Goal: Task Accomplishment & Management: Manage account settings

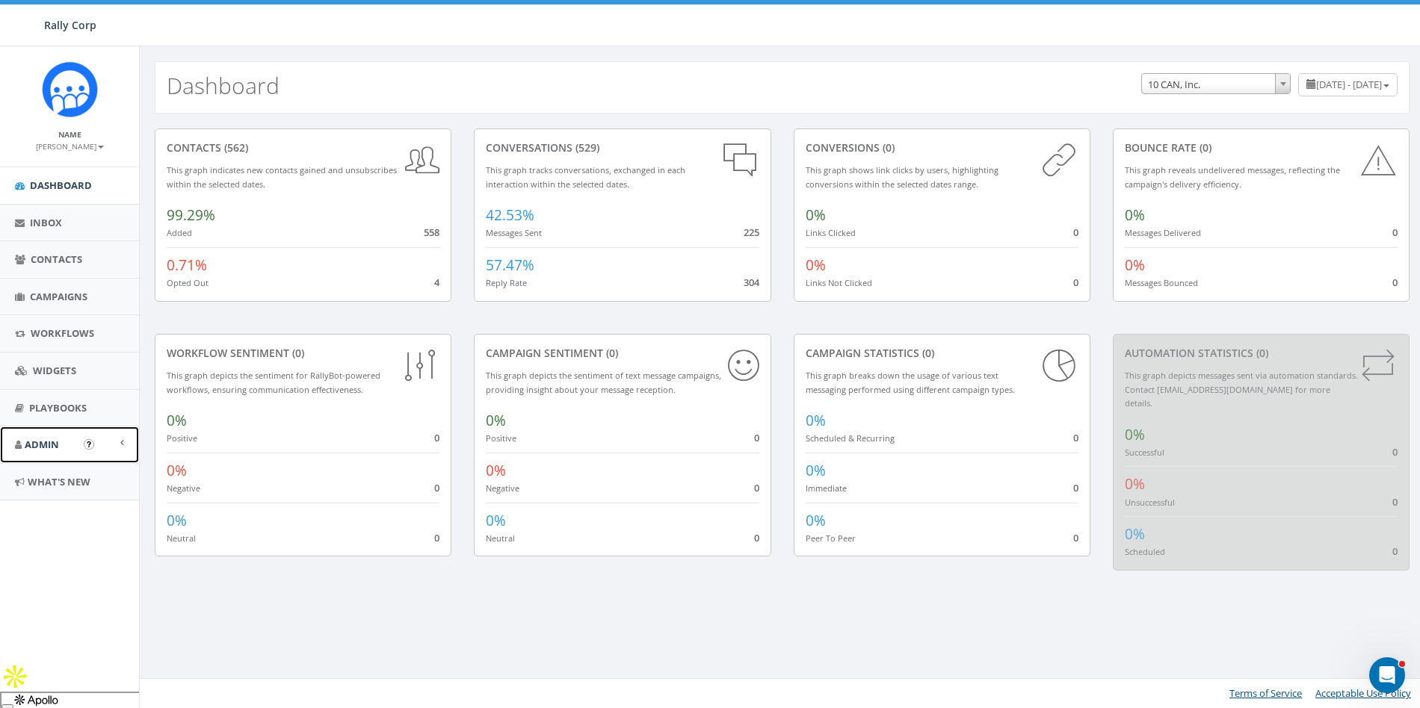
click at [38, 442] on span "Admin" at bounding box center [42, 444] width 34 height 13
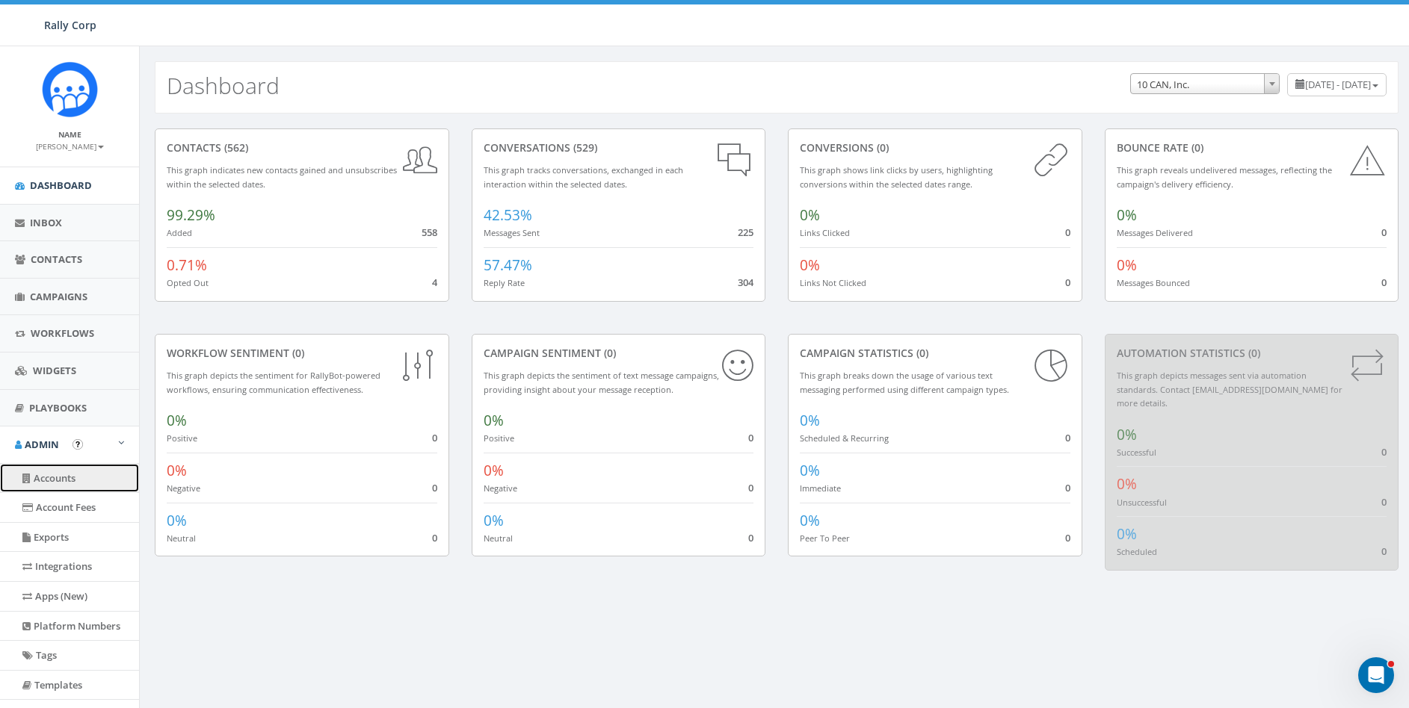
click at [56, 475] on link "Accounts" at bounding box center [69, 478] width 139 height 29
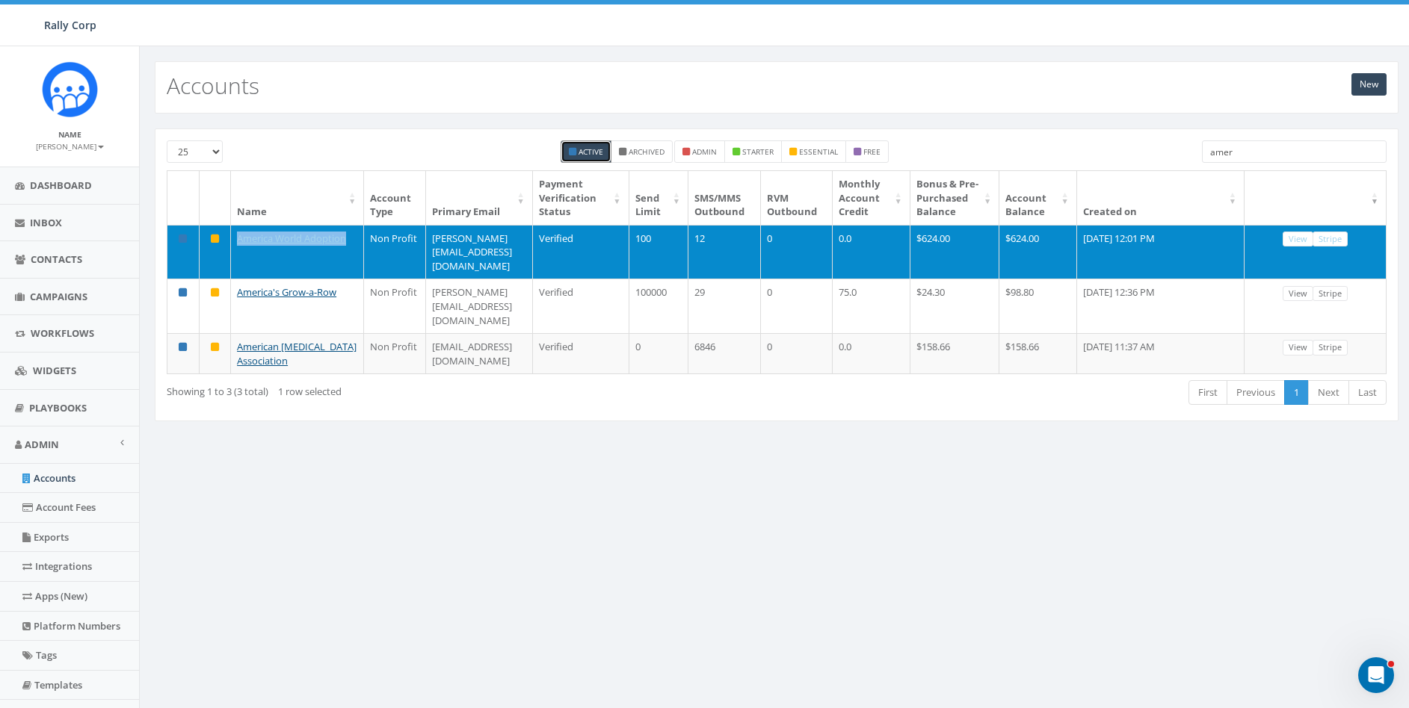
drag, startPoint x: 225, startPoint y: 251, endPoint x: 349, endPoint y: 251, distance: 124.0
click at [349, 251] on tr "America World Adoption Non Profit melinda.salle@awaa.org Verified 100 12 0 0.0 …" at bounding box center [776, 252] width 1219 height 55
copy tr "America World Adoption"
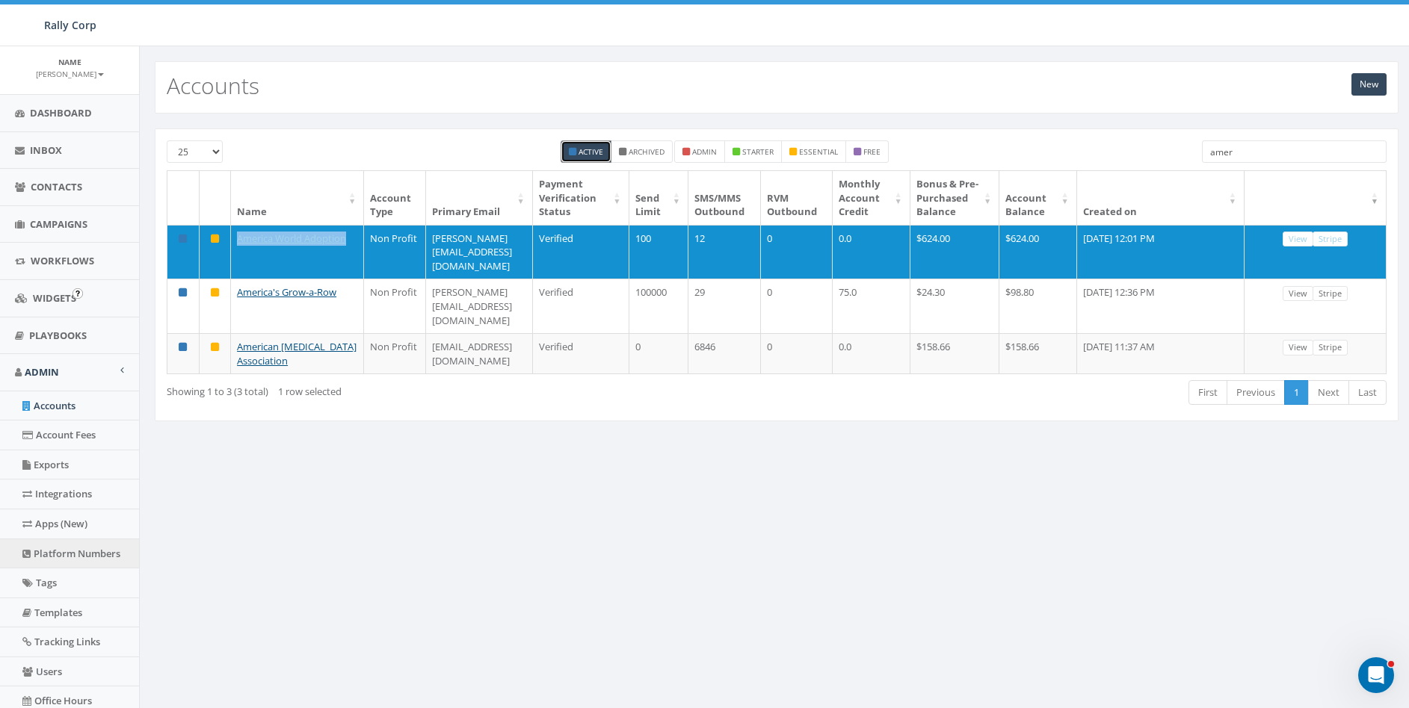
scroll to position [151, 0]
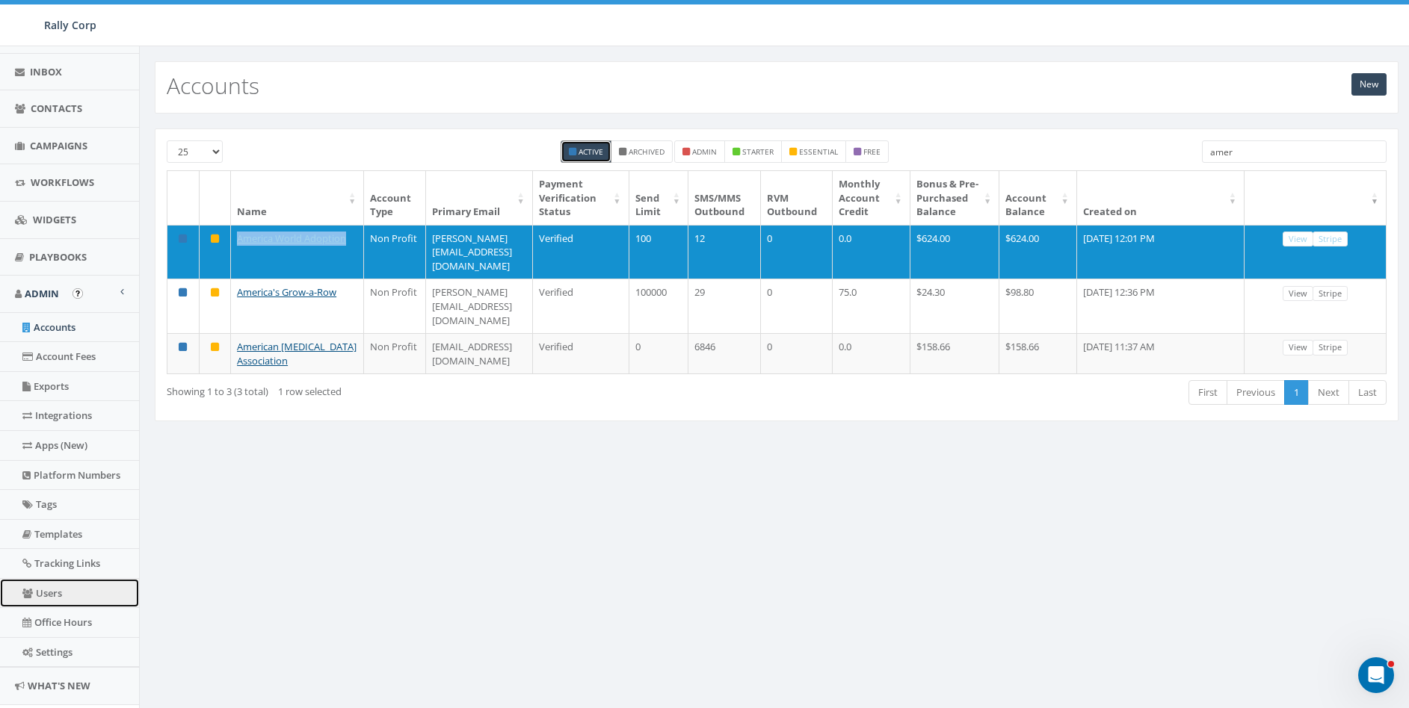
click at [52, 590] on link "Users" at bounding box center [69, 593] width 139 height 29
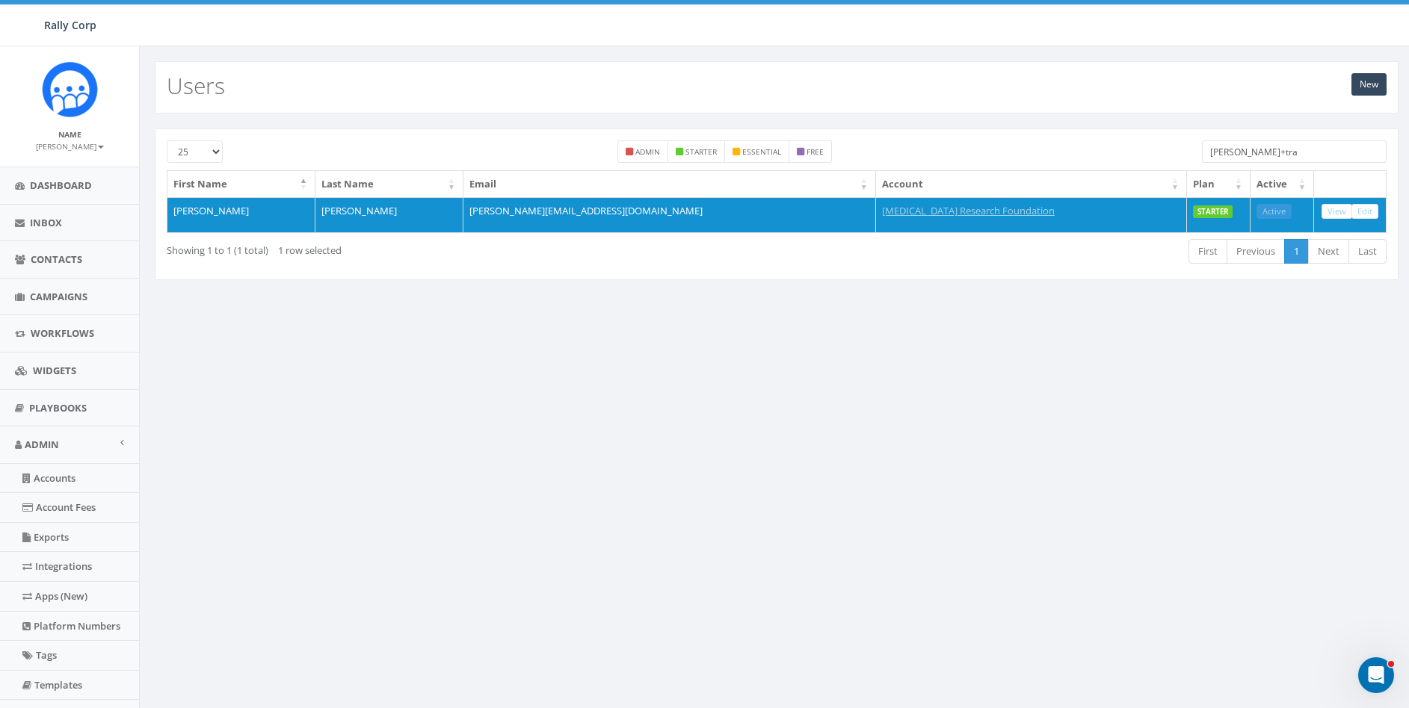
click at [1329, 161] on input "james+tra" at bounding box center [1294, 151] width 185 height 22
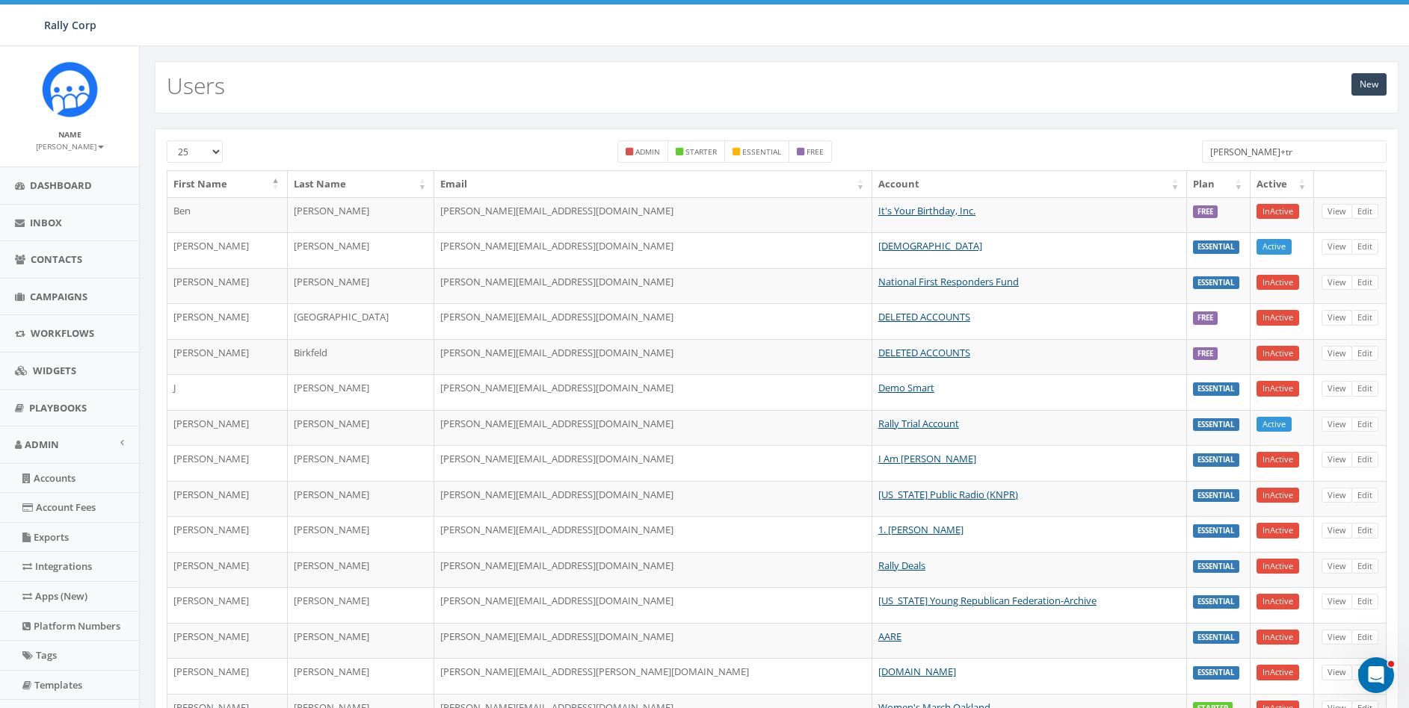
type input "james+tra"
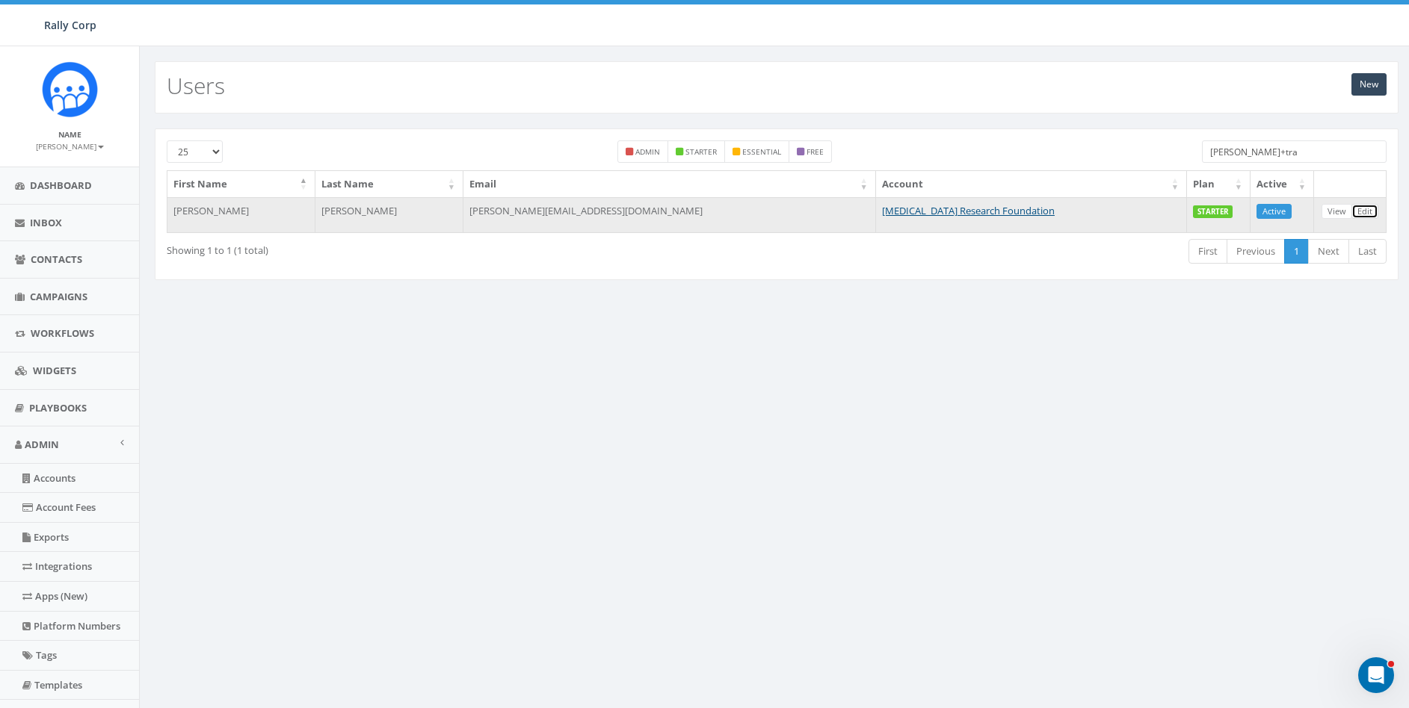
click at [1368, 211] on link "Edit" at bounding box center [1364, 212] width 27 height 16
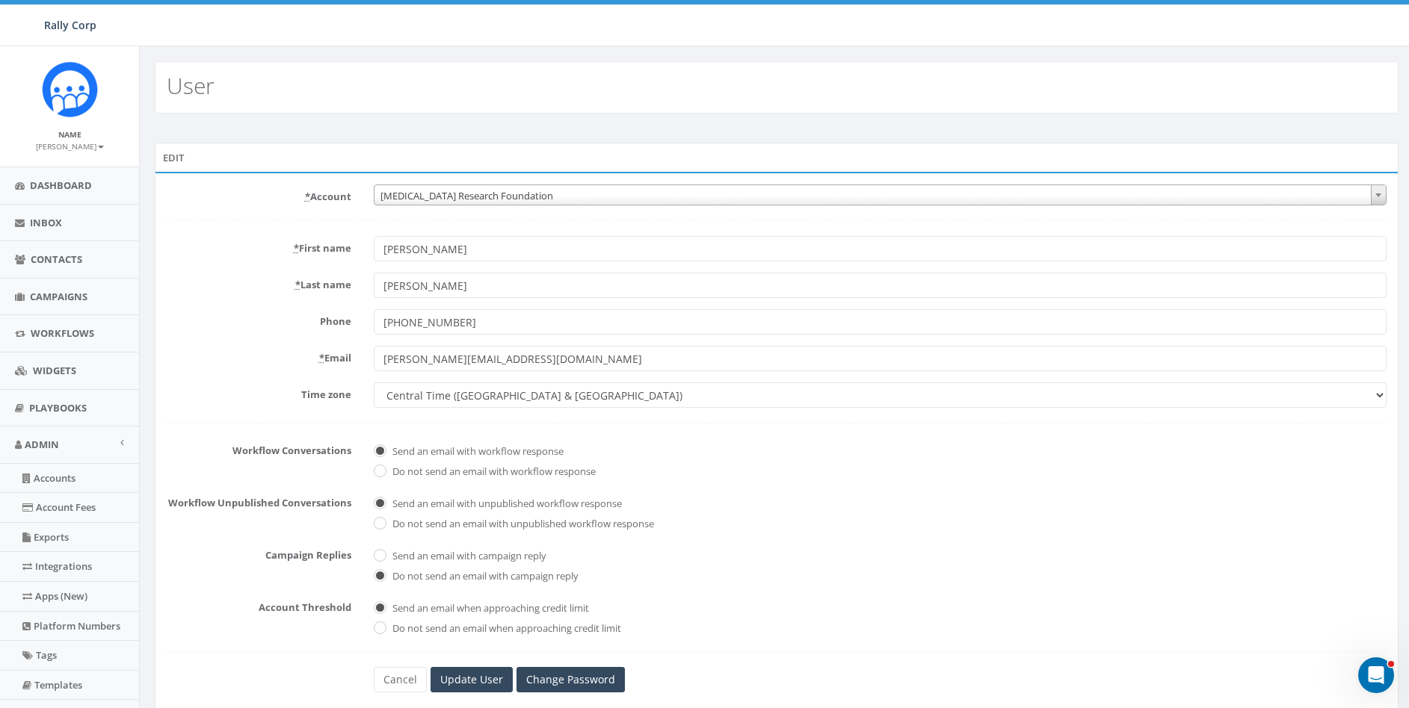
click at [413, 187] on span "[MEDICAL_DATA] Research Foundation" at bounding box center [879, 195] width 1011 height 21
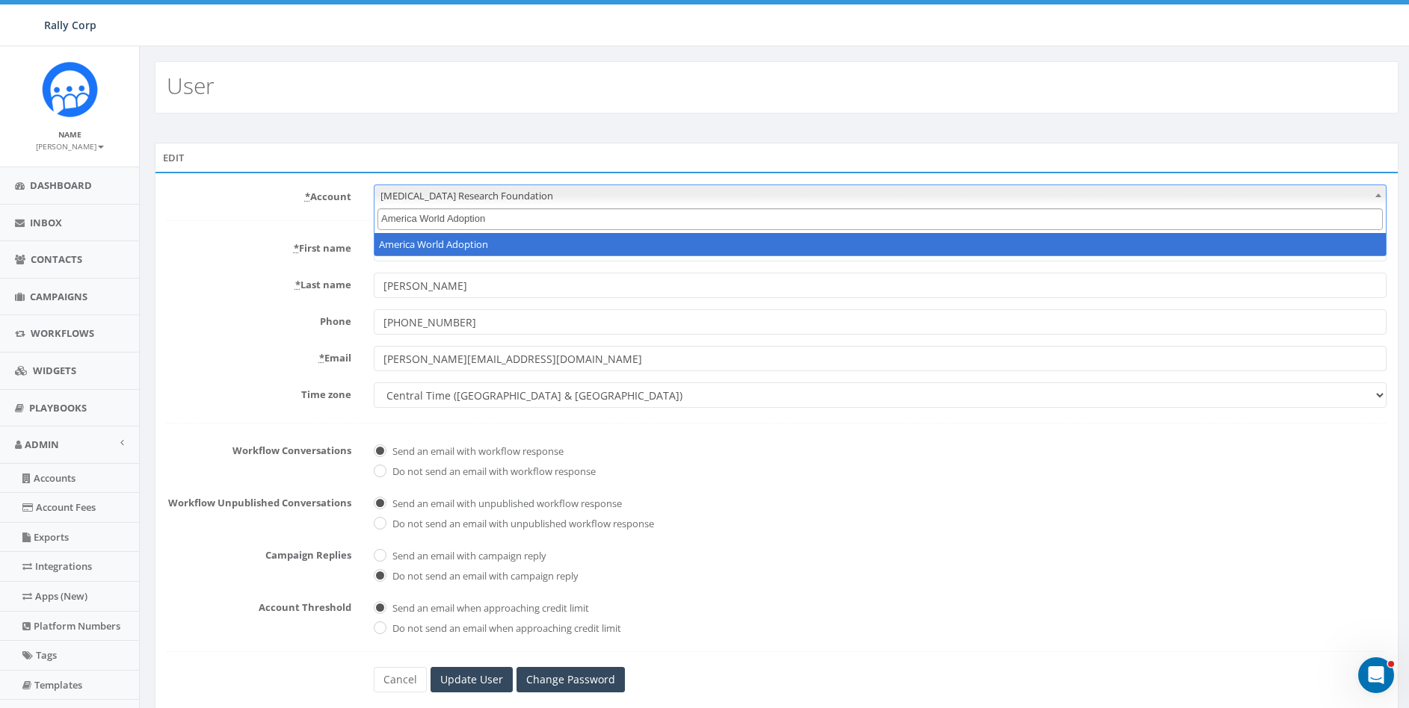
type input "America World Adoption"
select select "1380"
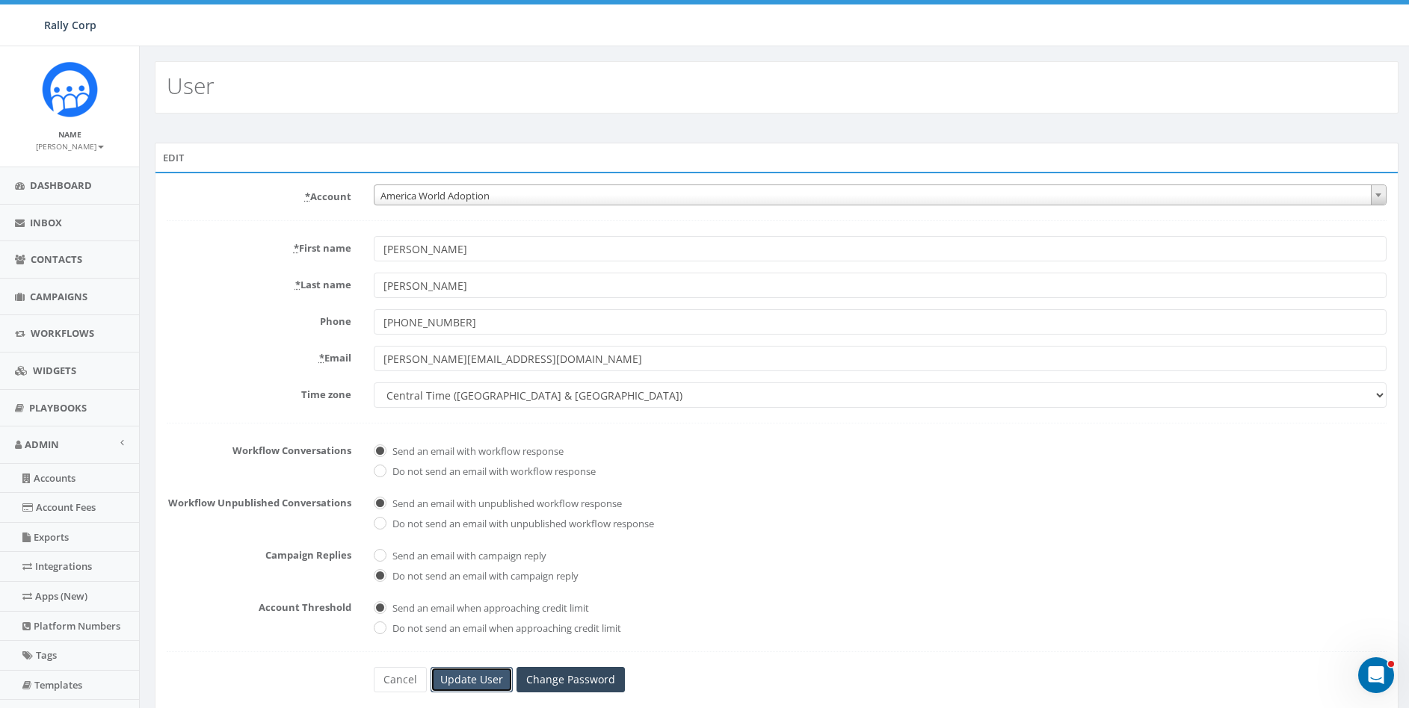
click at [473, 681] on input "Update User" at bounding box center [471, 679] width 82 height 25
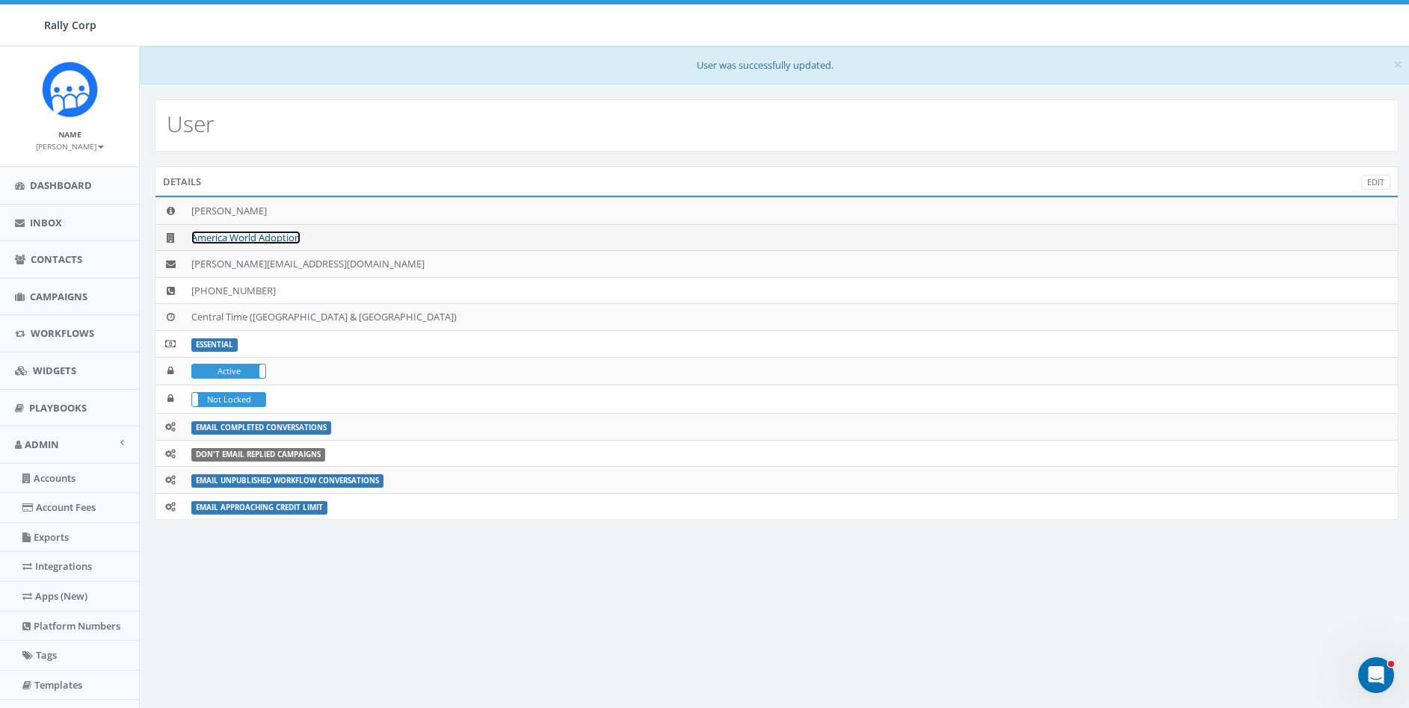
click at [238, 237] on link "America World Adoption" at bounding box center [245, 237] width 109 height 13
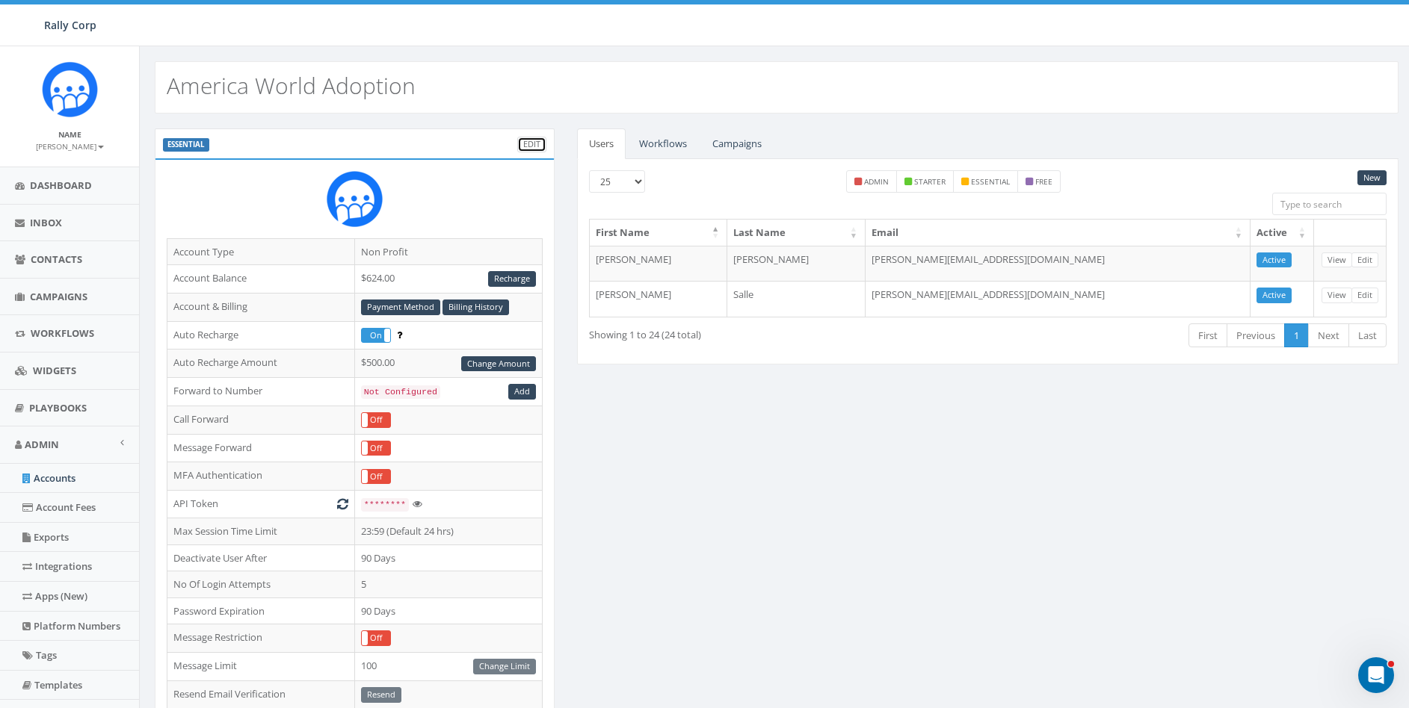
click at [530, 140] on link "Edit" at bounding box center [531, 145] width 29 height 16
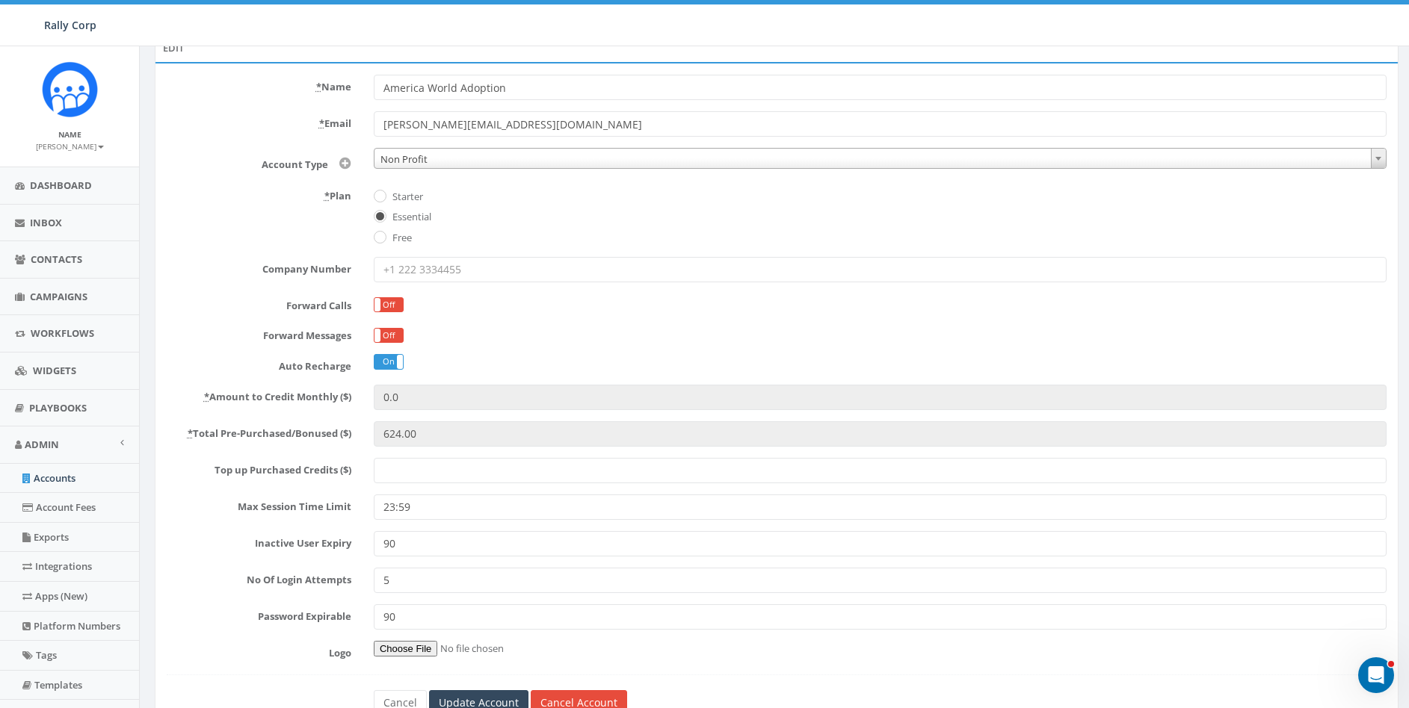
scroll to position [138, 0]
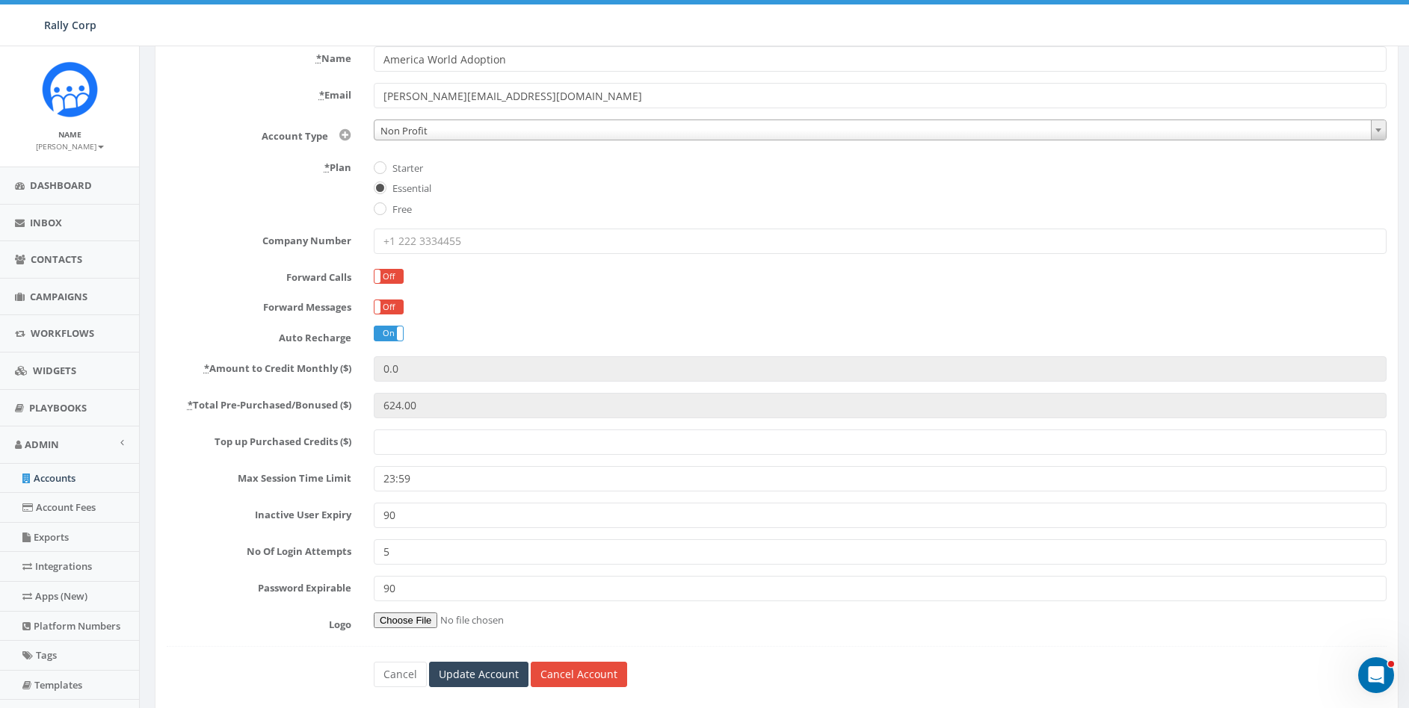
click at [439, 439] on input "Top up Purchased Credits ($)" at bounding box center [880, 442] width 1013 height 25
type input "1000"
click at [476, 676] on input "Update Account" at bounding box center [478, 674] width 99 height 25
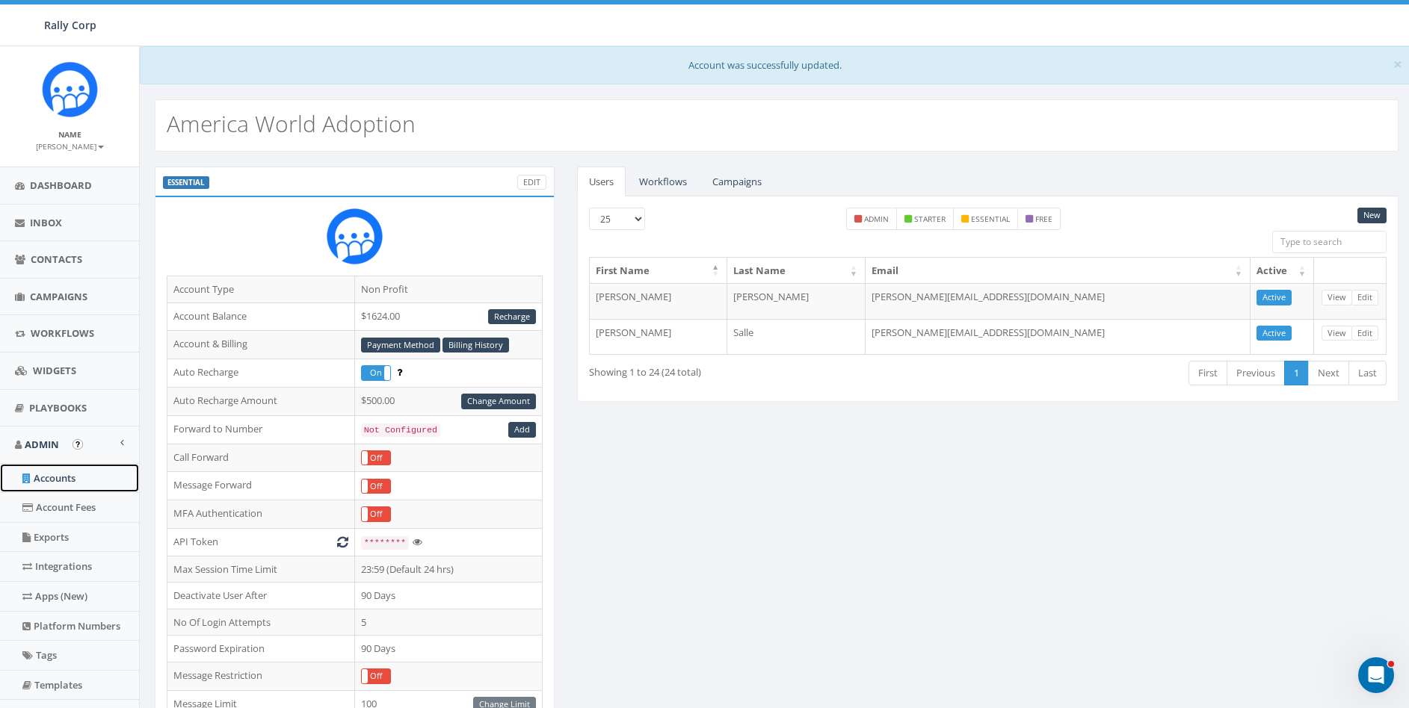
click at [61, 472] on link "Accounts" at bounding box center [69, 478] width 139 height 29
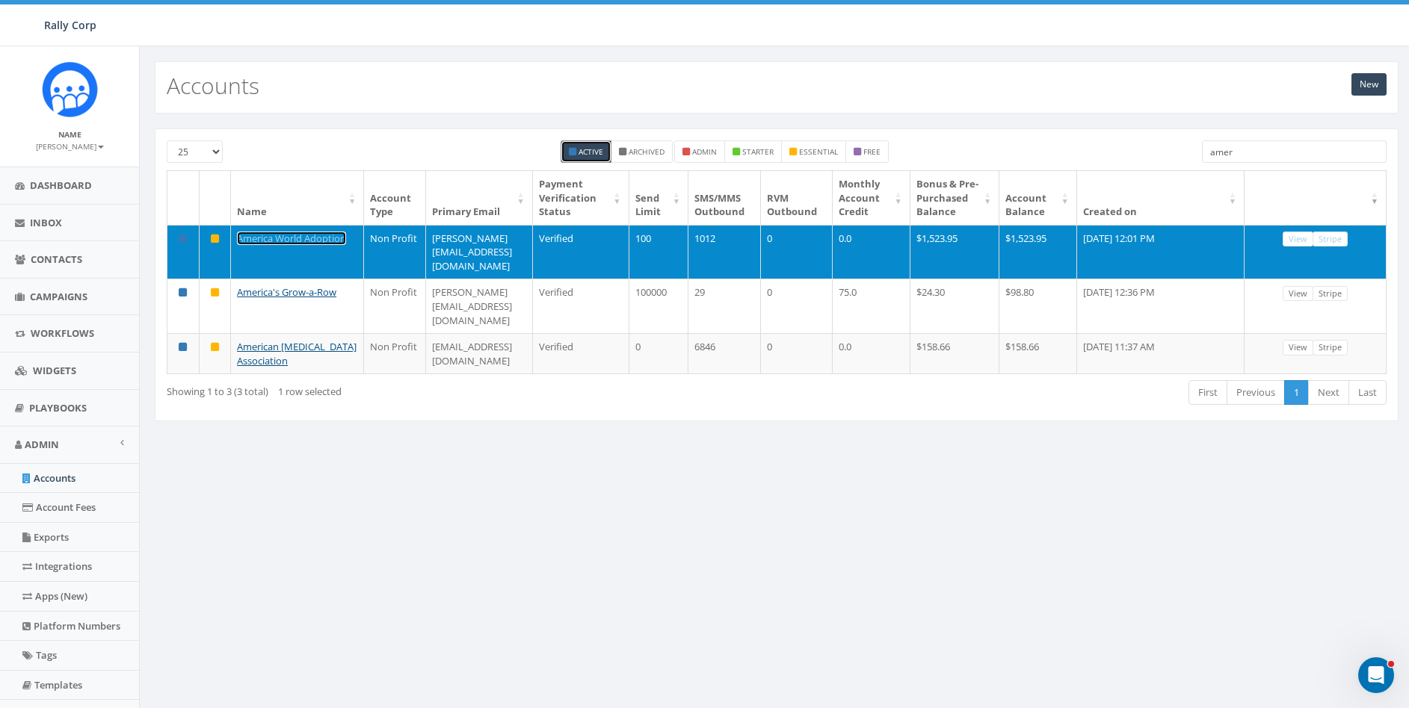
click at [288, 245] on link "America World Adoption" at bounding box center [291, 238] width 109 height 13
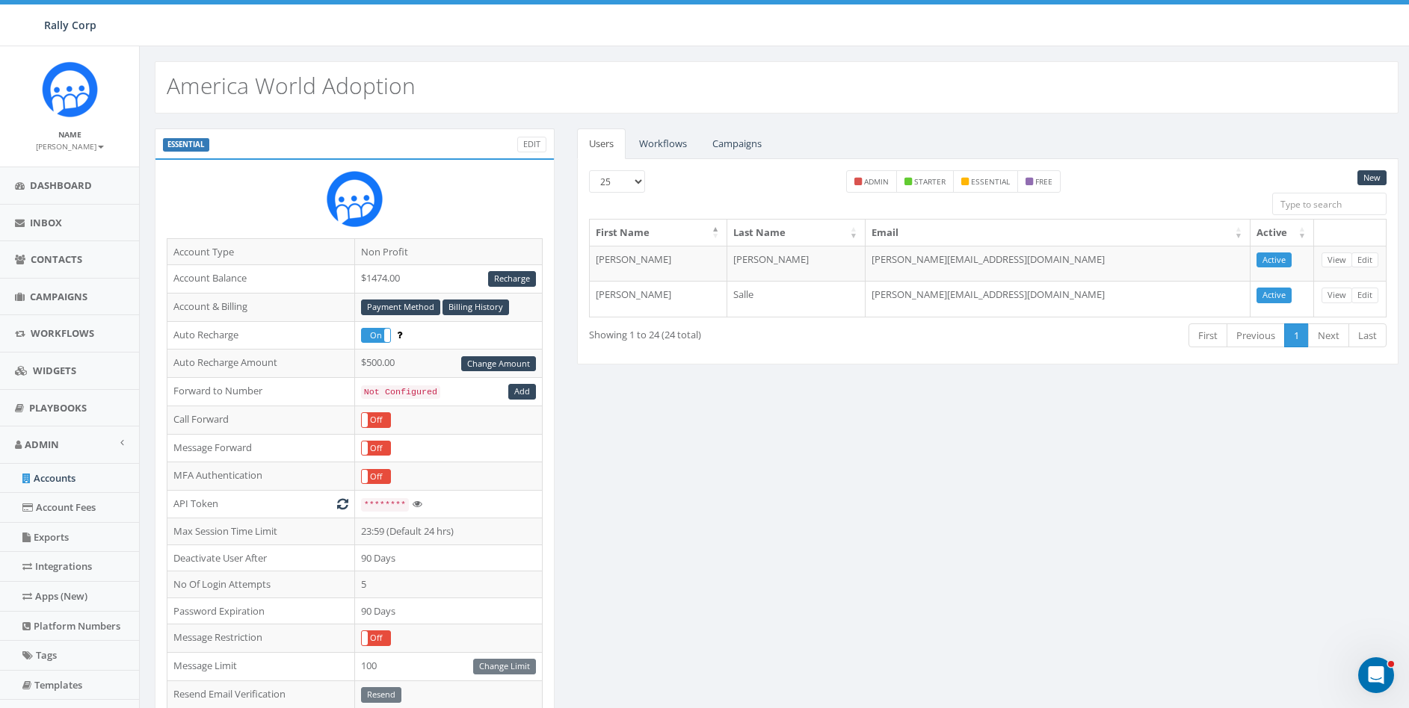
click at [643, 520] on div "ESSENTIAL Edit Account Type Non Profit Account Balance $1474.00 Recharge Accoun…" at bounding box center [776, 587] width 1266 height 917
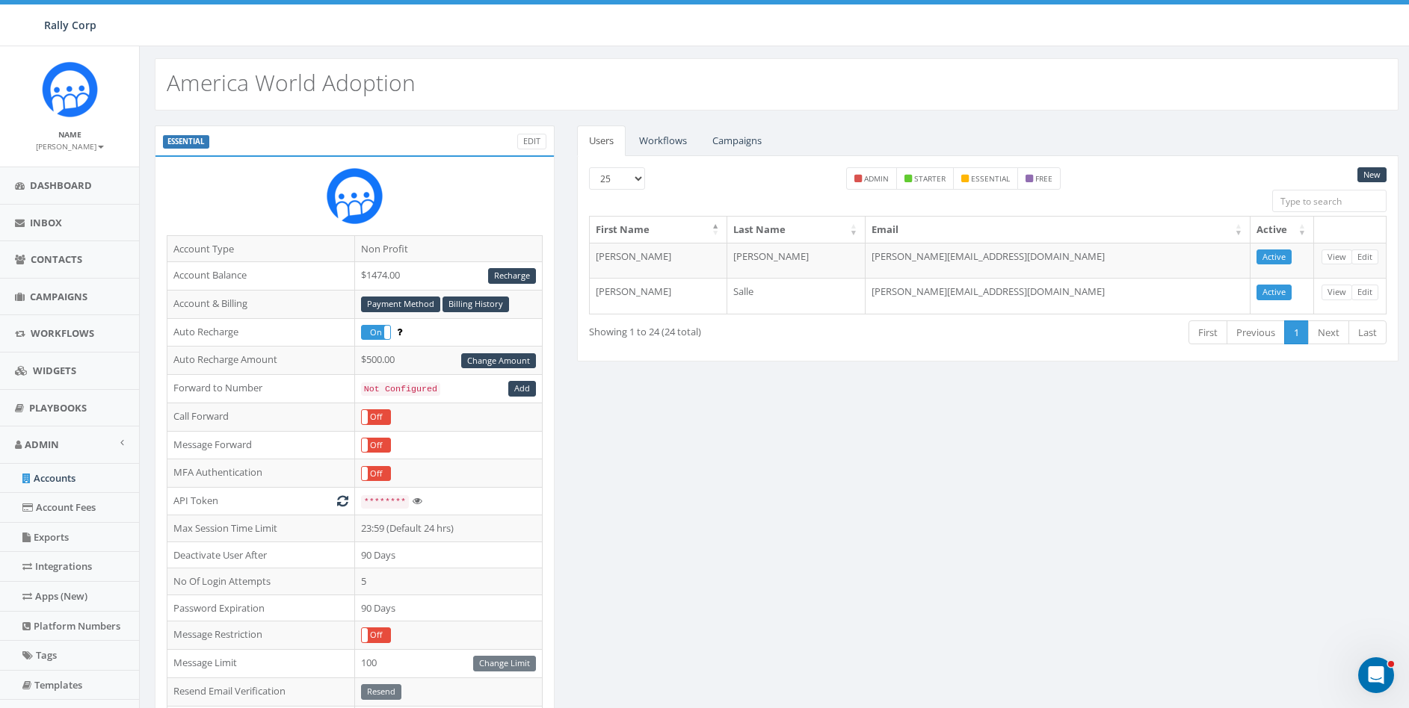
click at [661, 451] on div "ESSENTIAL Edit Account Type Non Profit Account Balance $1474.00 Recharge Accoun…" at bounding box center [776, 584] width 1266 height 917
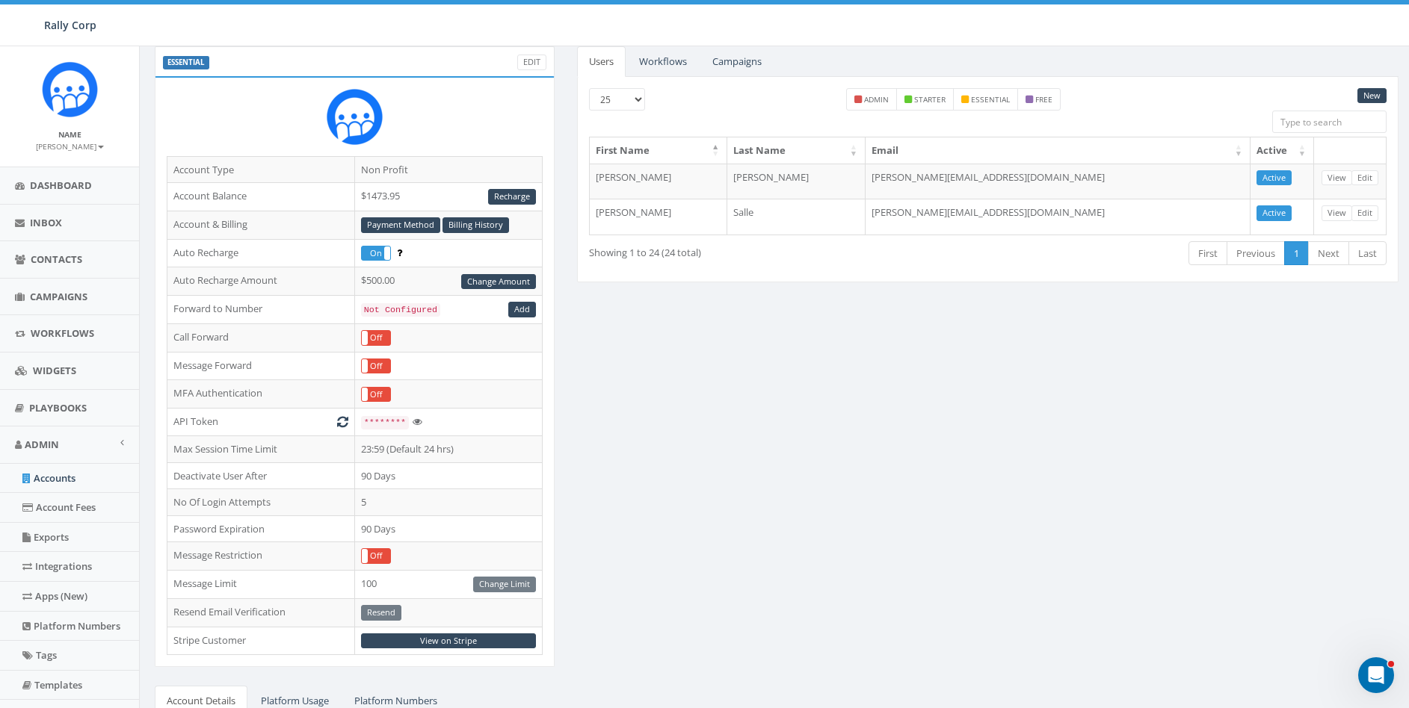
scroll to position [89, 0]
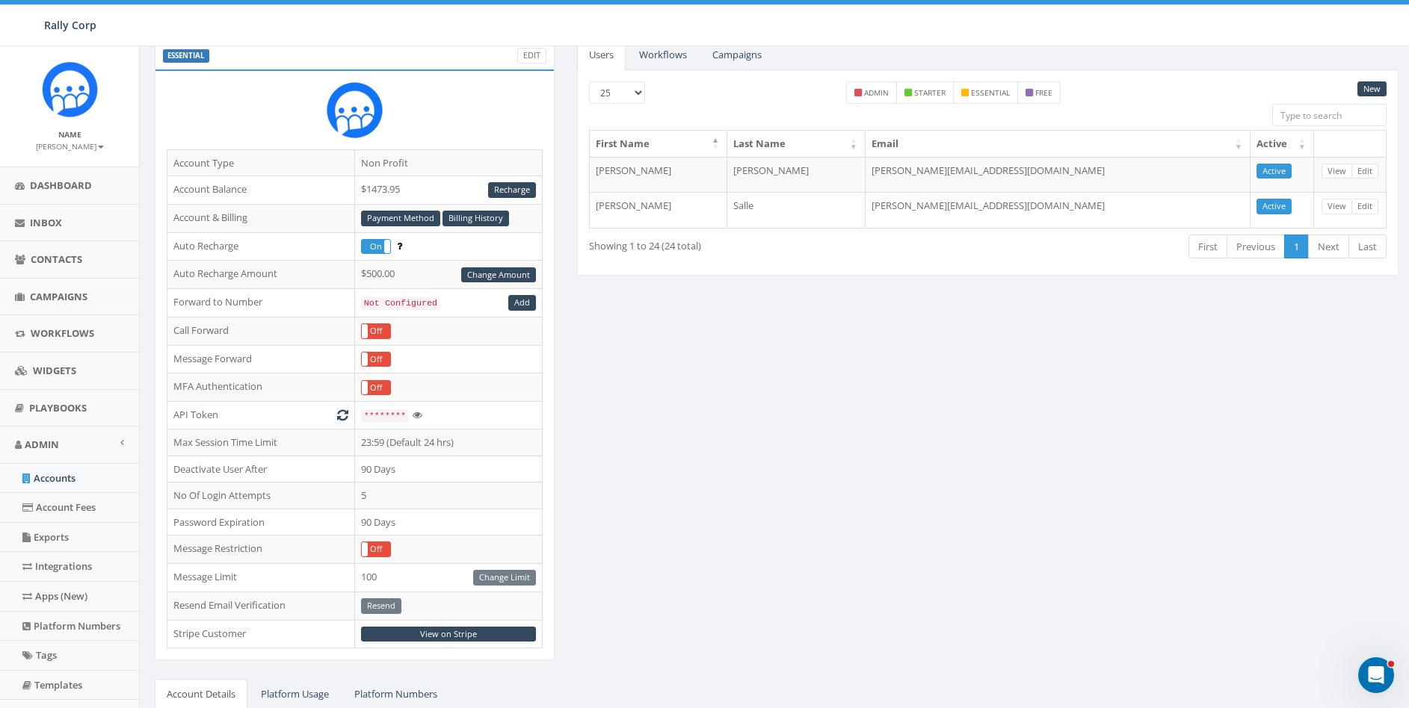
click at [661, 454] on div "ESSENTIAL Edit Account Type Non Profit Account Balance $1473.95 Recharge Accoun…" at bounding box center [776, 498] width 1266 height 917
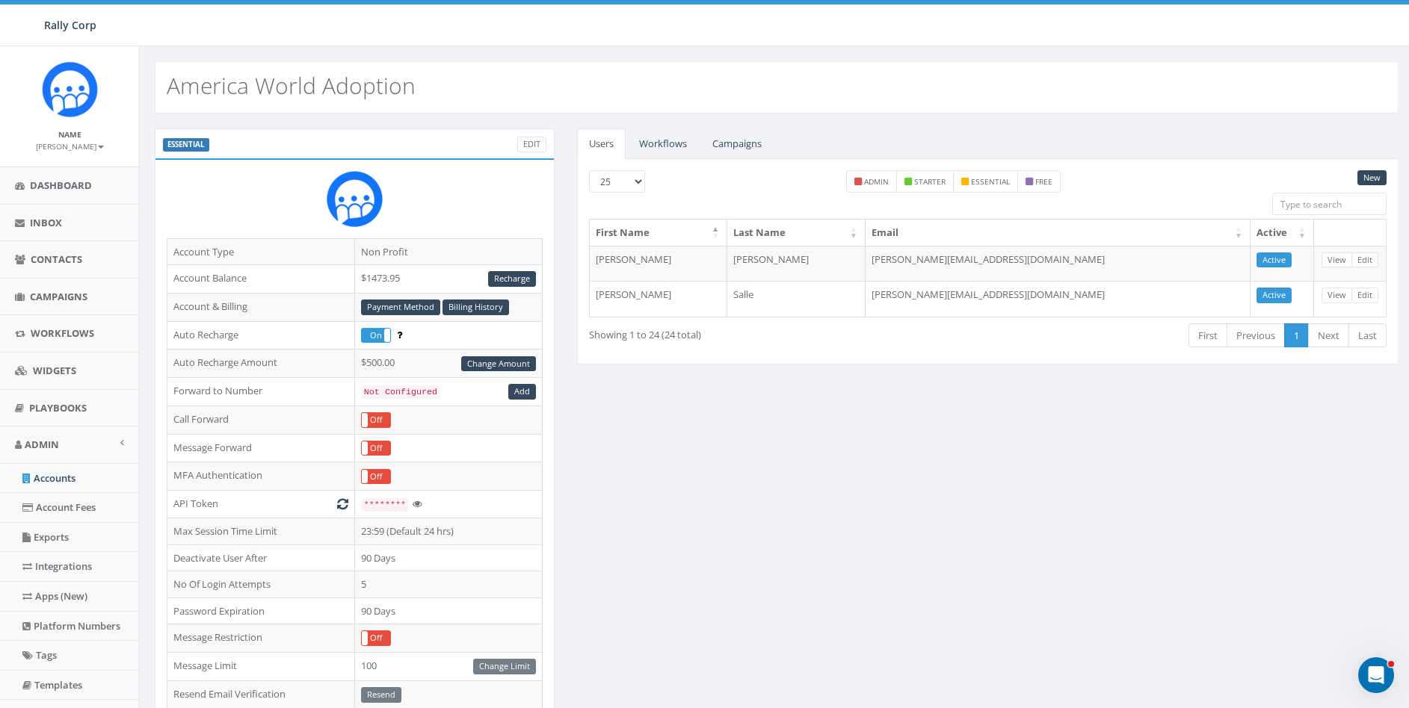
click at [294, 62] on div "America World Adoption" at bounding box center [776, 87] width 1243 height 52
copy h2 "America World Adoption"
